Goal: Transaction & Acquisition: Purchase product/service

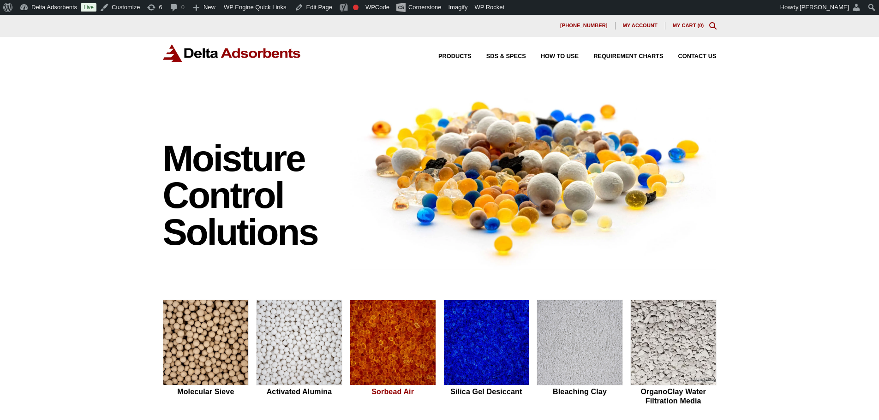
drag, startPoint x: 0, startPoint y: 0, endPoint x: 401, endPoint y: 334, distance: 522.0
click at [401, 334] on img at bounding box center [392, 343] width 85 height 86
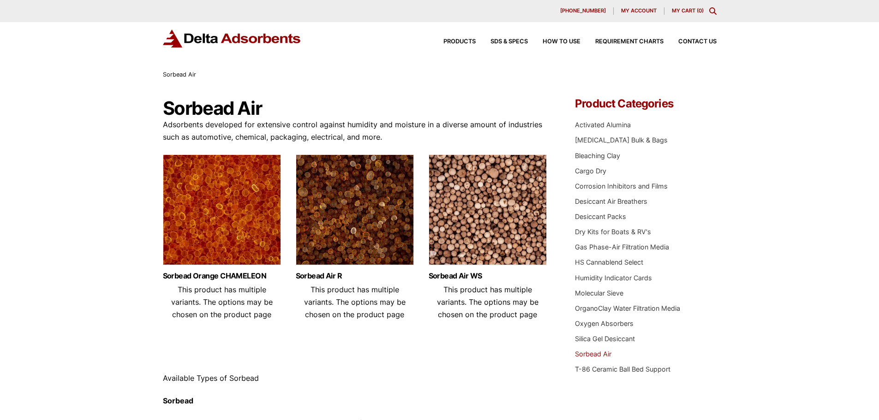
click at [238, 163] on img at bounding box center [222, 212] width 118 height 115
